Goal: Find specific page/section: Find specific page/section

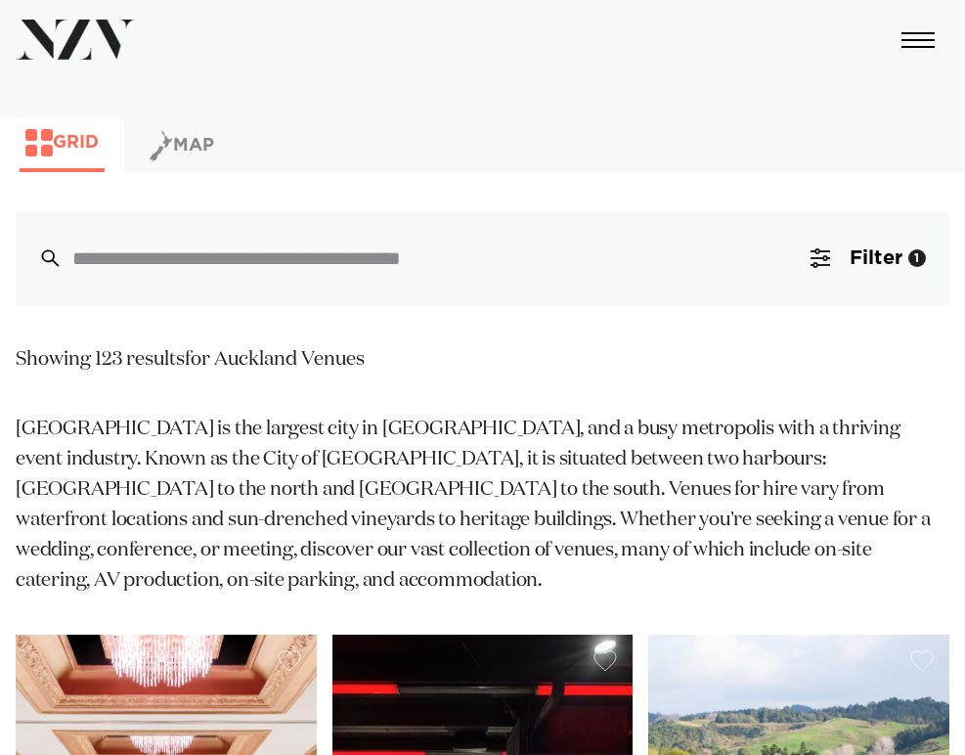
scroll to position [489, 0]
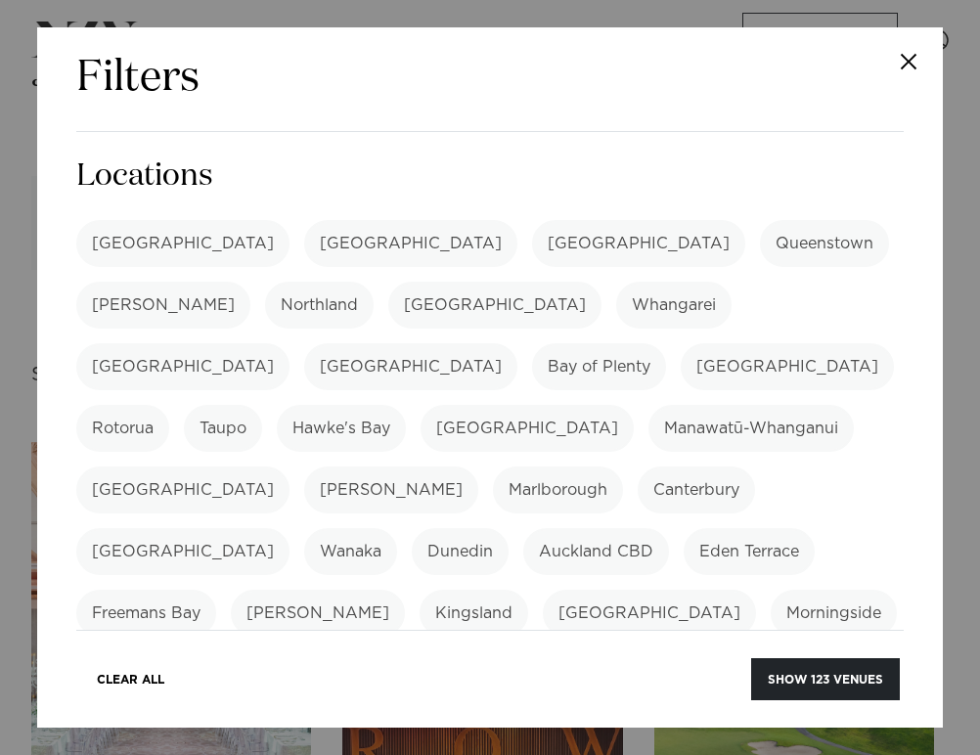
click at [908, 54] on button "Close" at bounding box center [908, 61] width 68 height 68
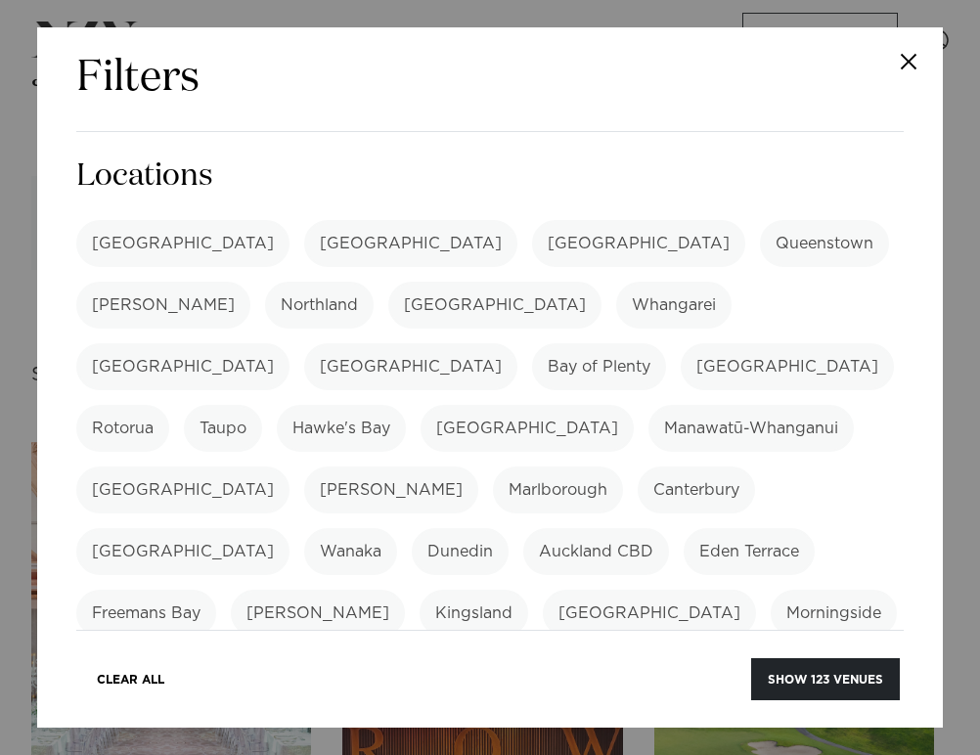
click at [143, 255] on label "[GEOGRAPHIC_DATA]" at bounding box center [182, 243] width 213 height 47
click at [820, 686] on button "Show 328 venues" at bounding box center [824, 679] width 152 height 42
